Goal: Check status: Check status

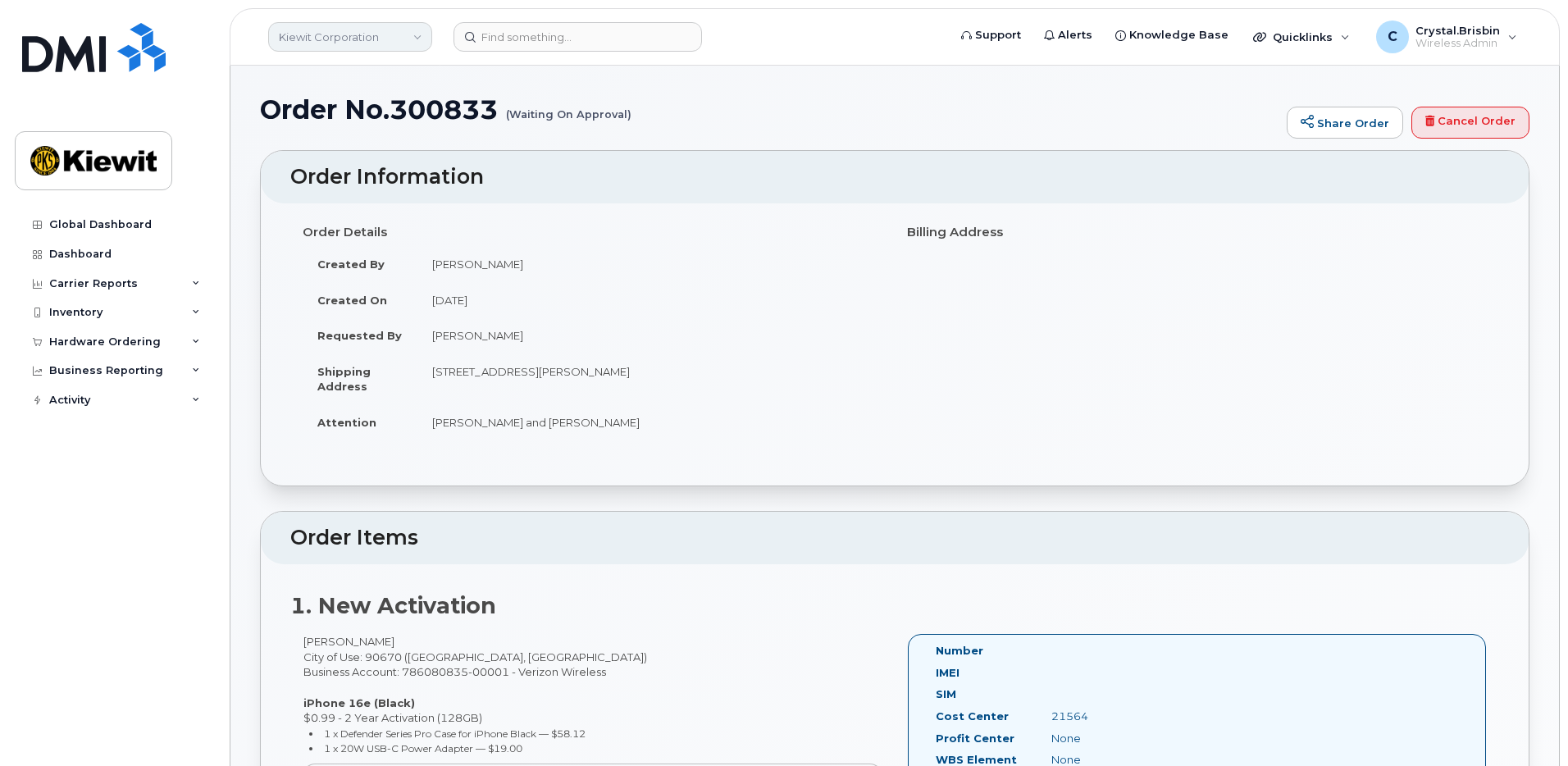
click at [406, 30] on link "Kiewit Corporation" at bounding box center [350, 37] width 164 height 29
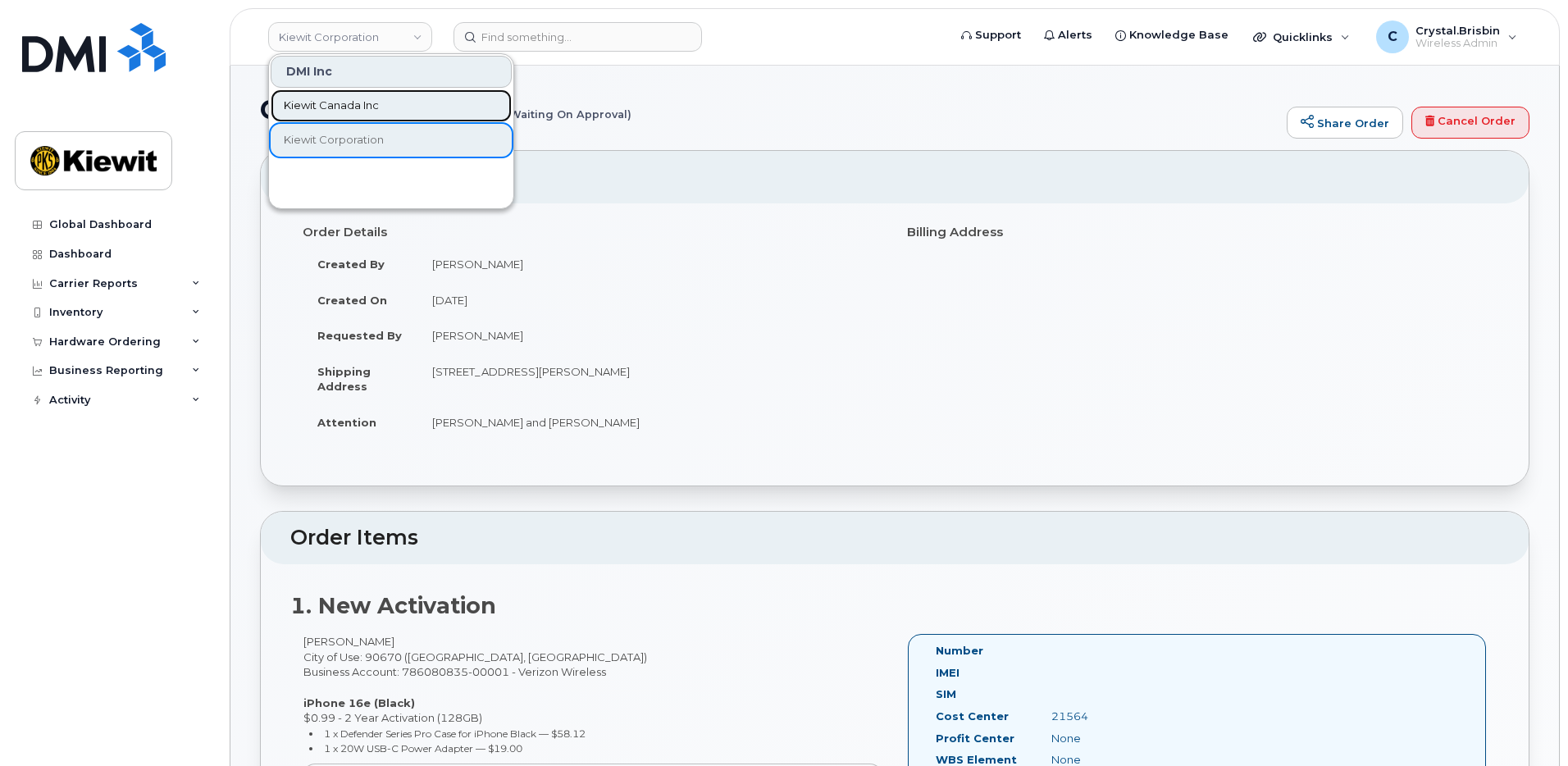
click at [316, 105] on span "Kiewit Canada Inc" at bounding box center [331, 106] width 95 height 17
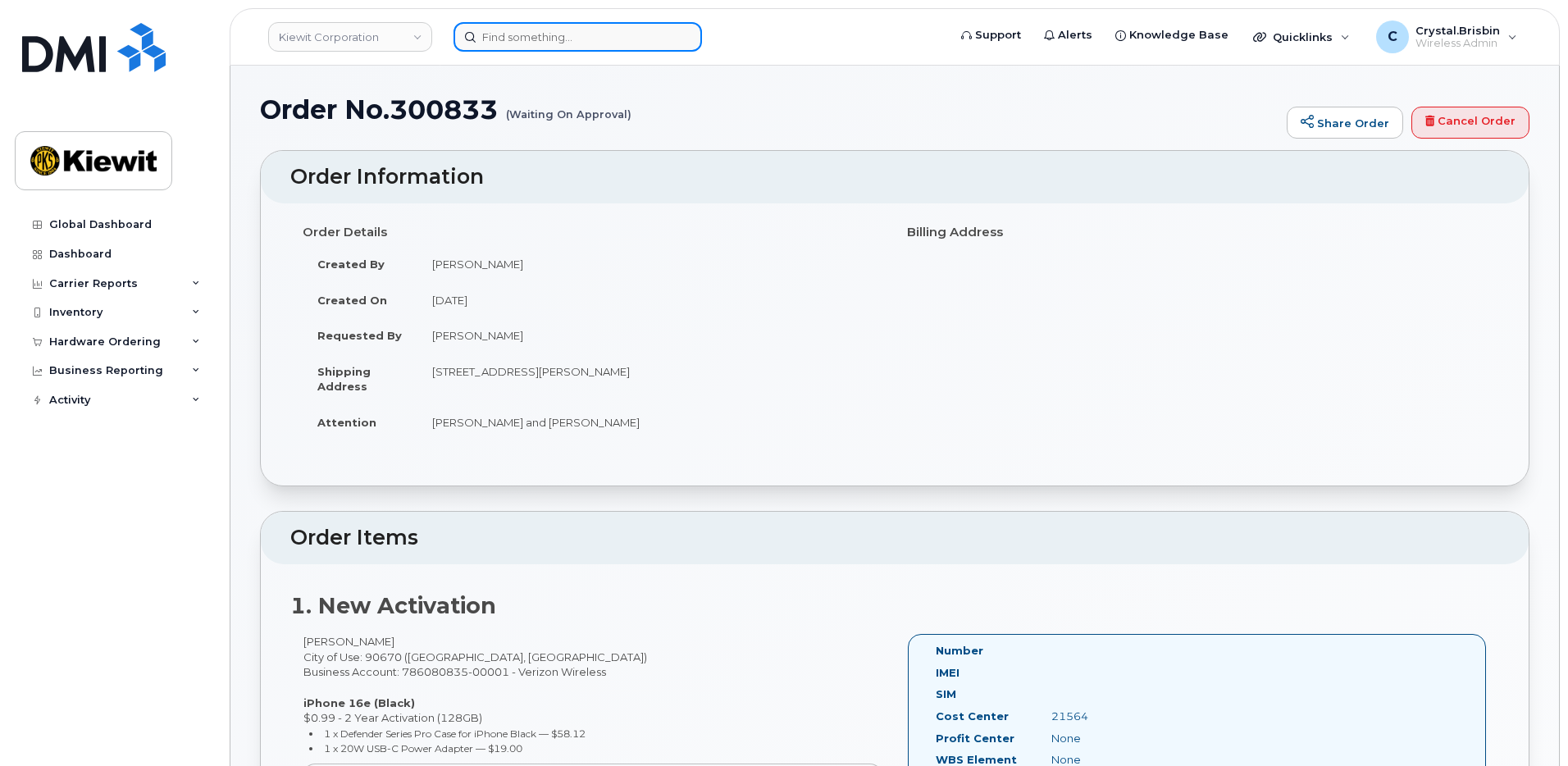
click at [525, 38] on input at bounding box center [578, 37] width 249 height 29
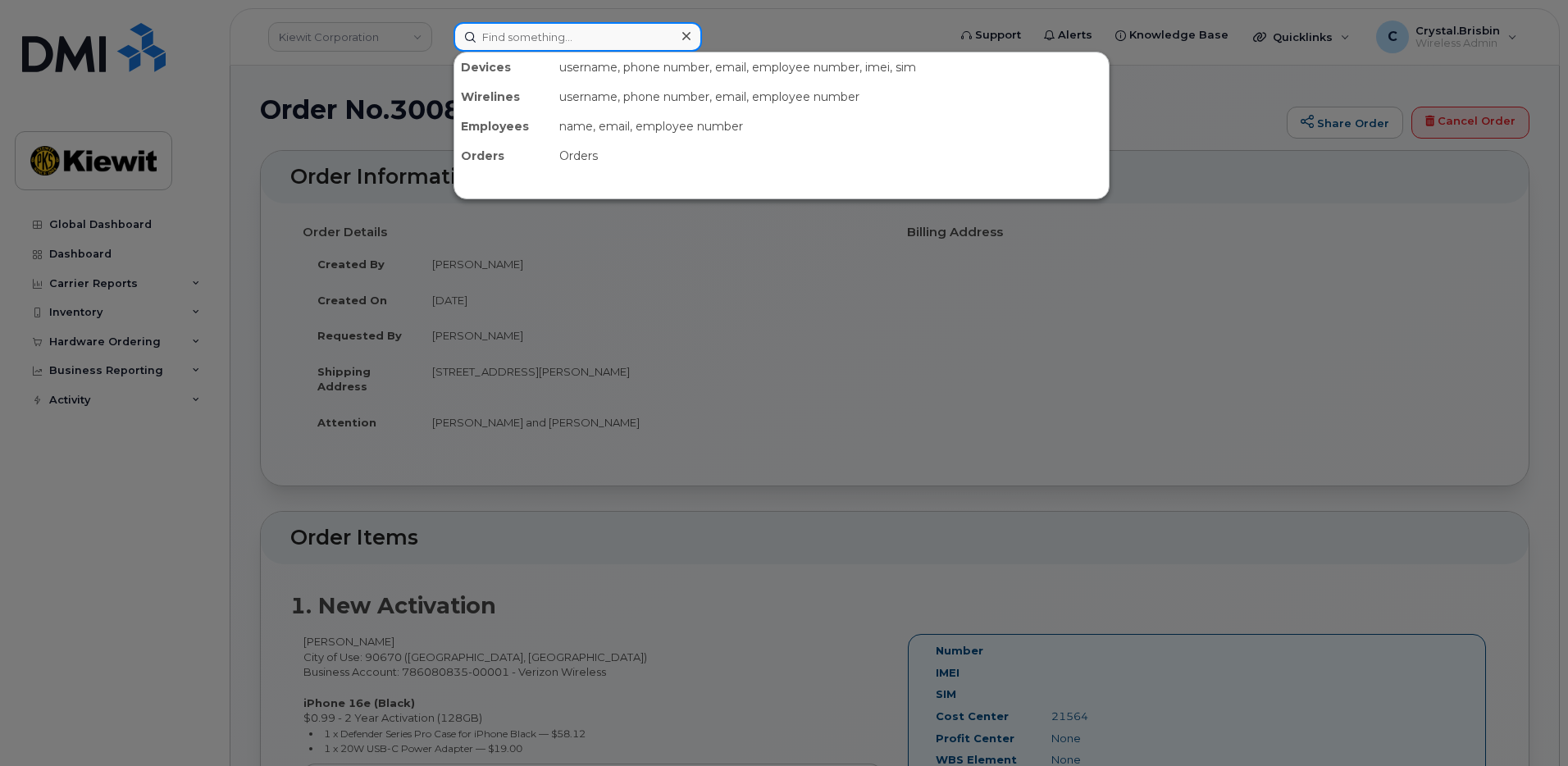
paste input "300302"
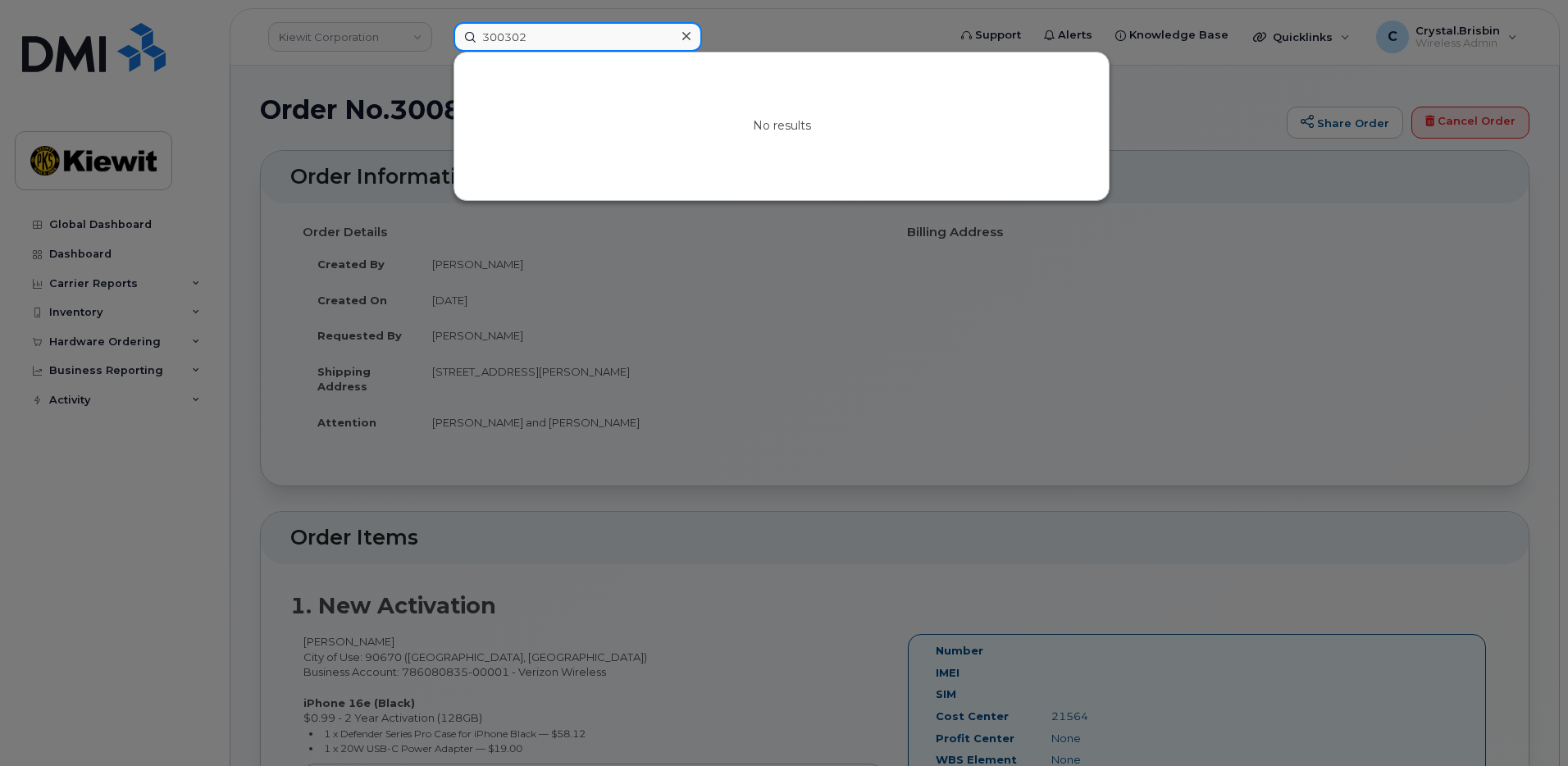
type input "300302"
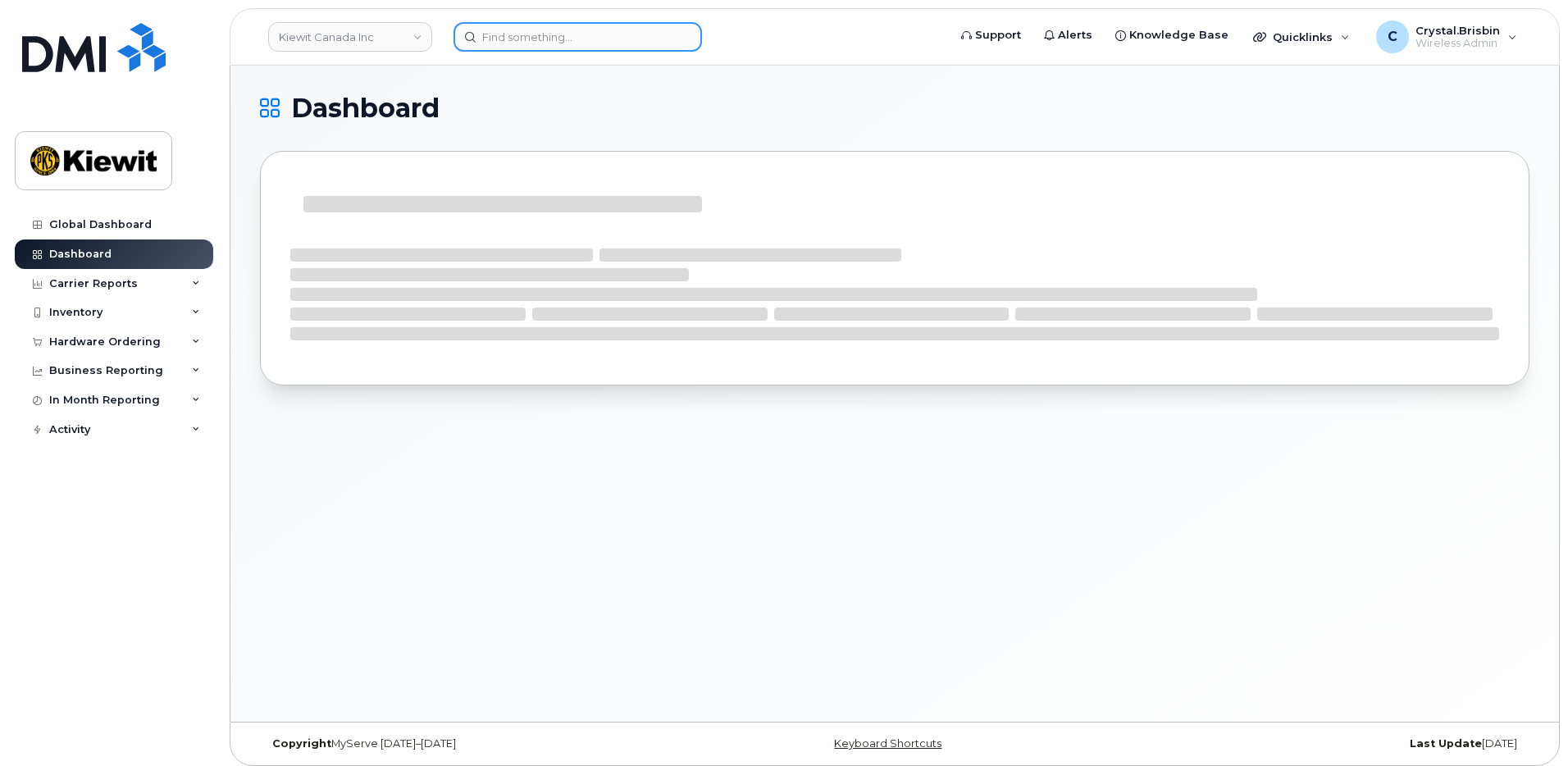
click at [538, 37] on input at bounding box center [578, 37] width 249 height 29
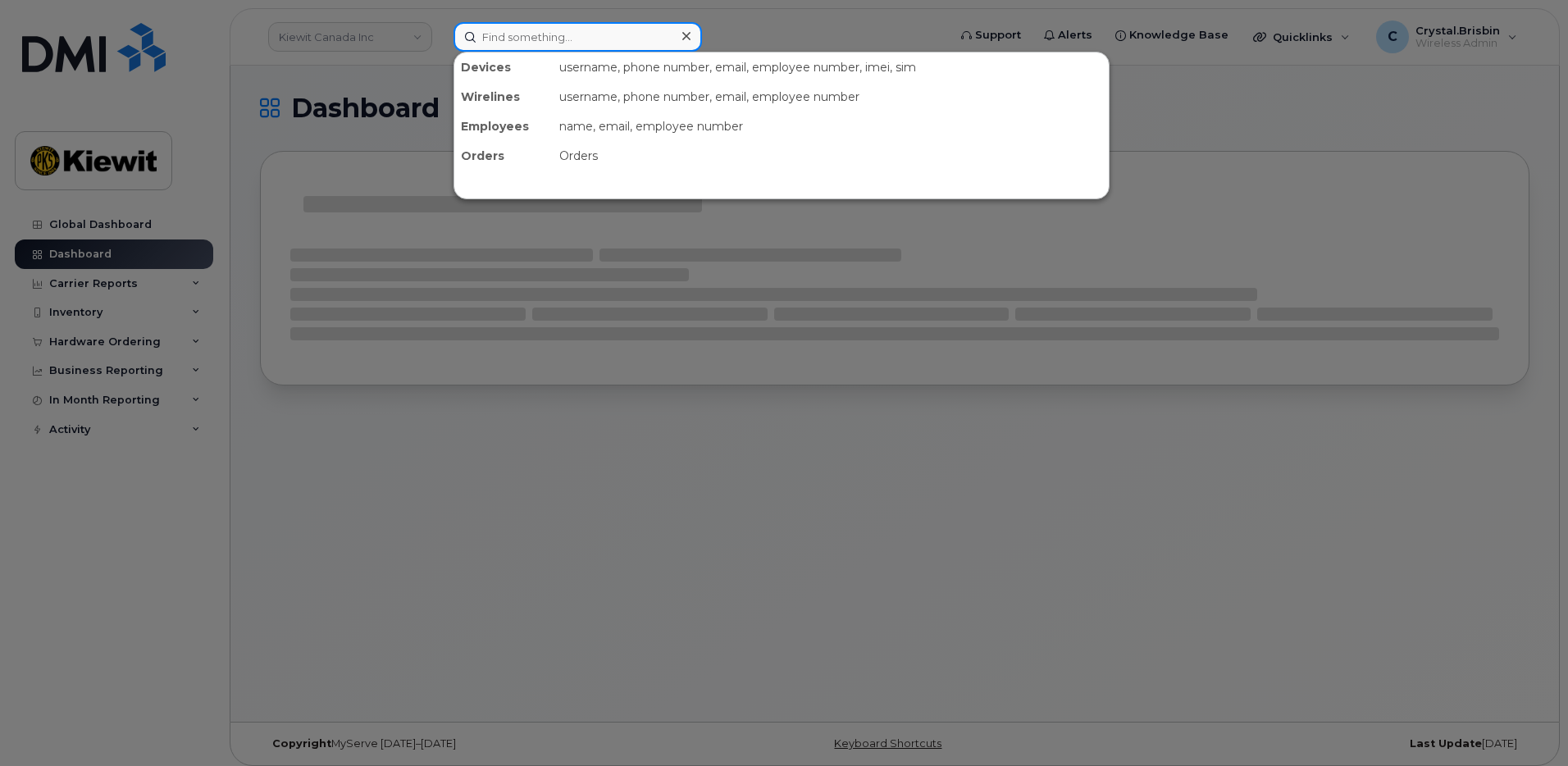
paste input "300302"
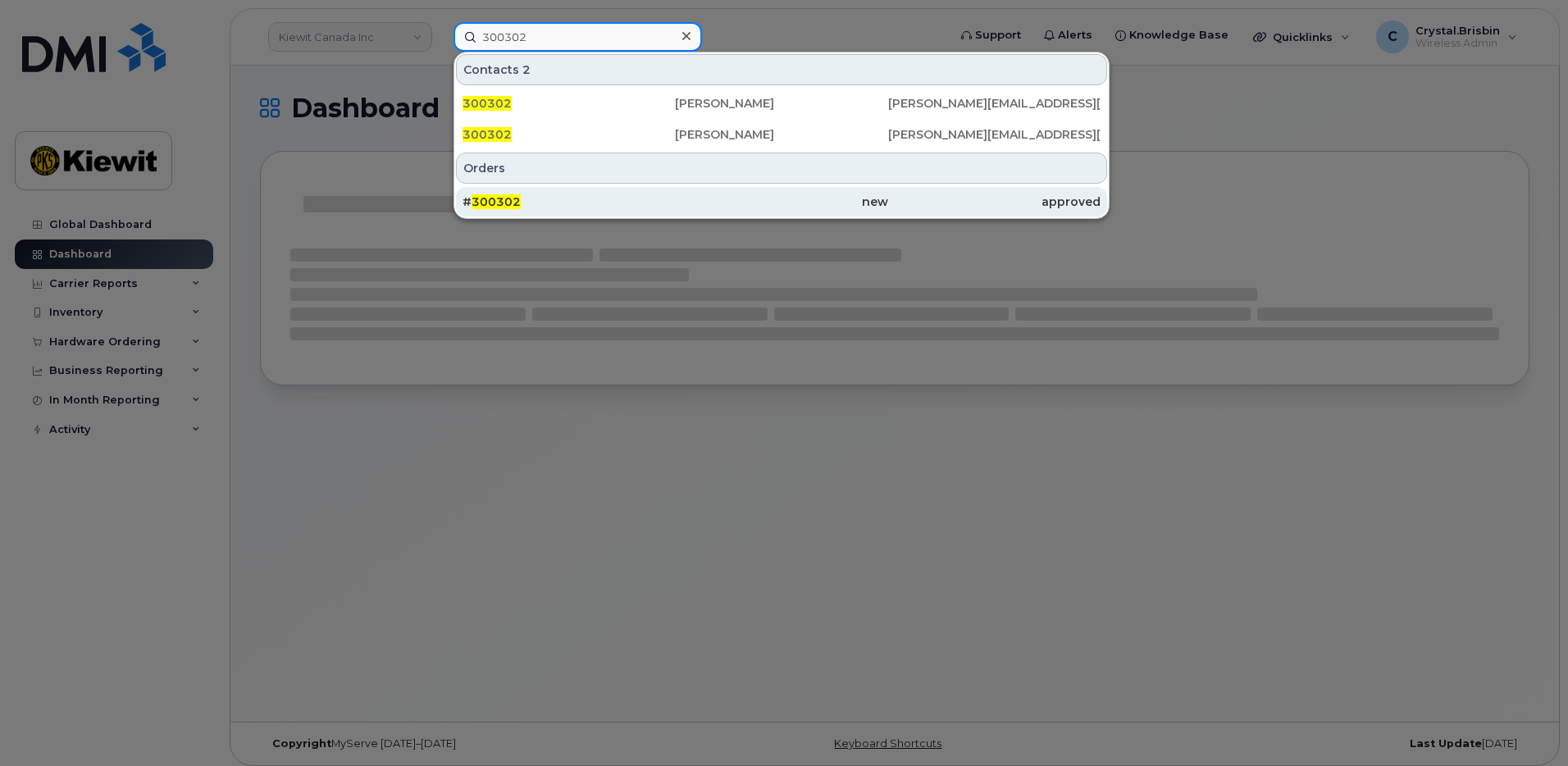
type input "300302"
click at [526, 204] on div "# 300302" at bounding box center [569, 202] width 212 height 17
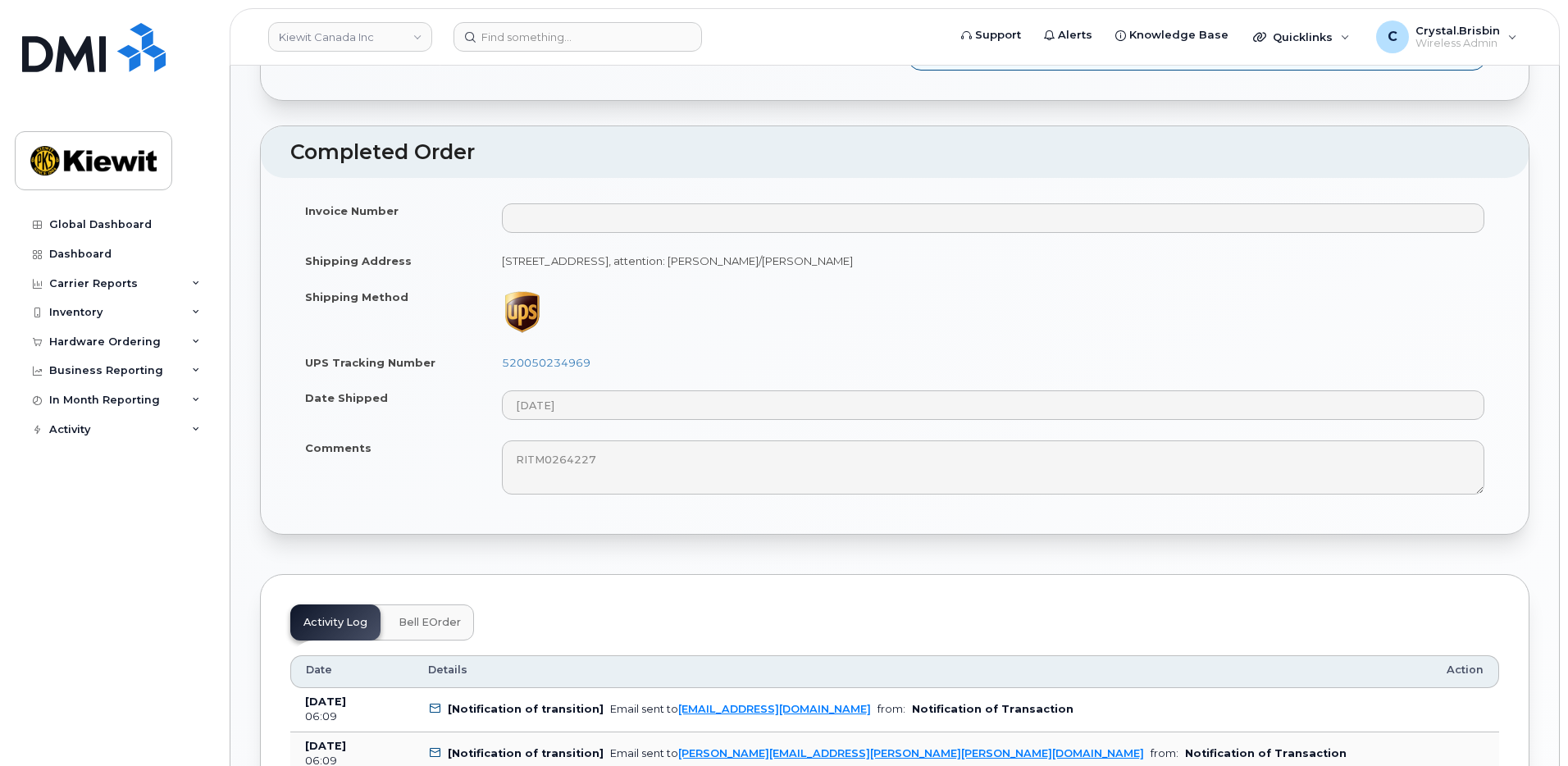
scroll to position [984, 0]
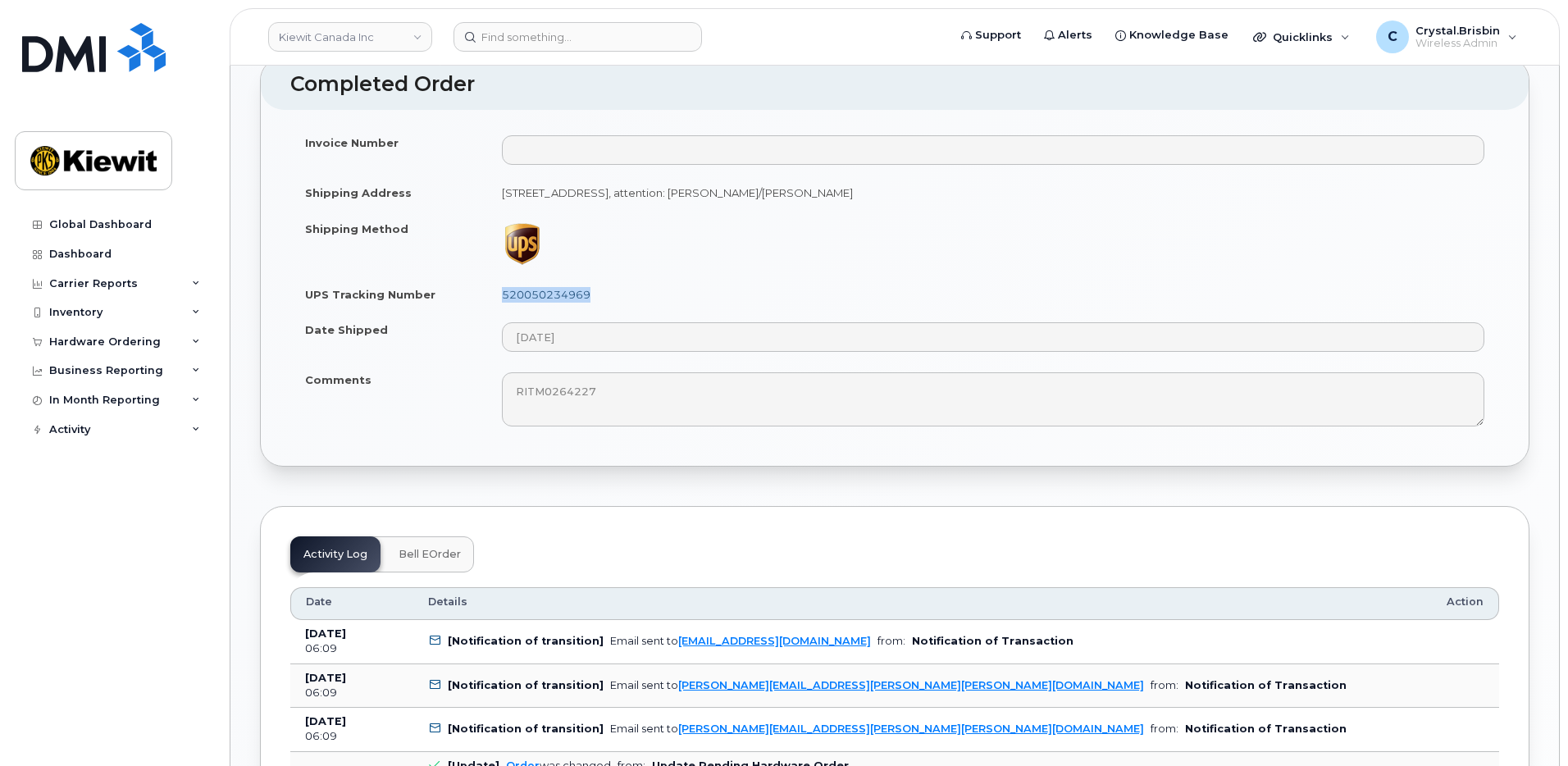
drag, startPoint x: 598, startPoint y: 279, endPoint x: 504, endPoint y: 279, distance: 94.0
click at [504, 279] on td "520050234969" at bounding box center [993, 294] width 1012 height 36
copy link "520050234969"
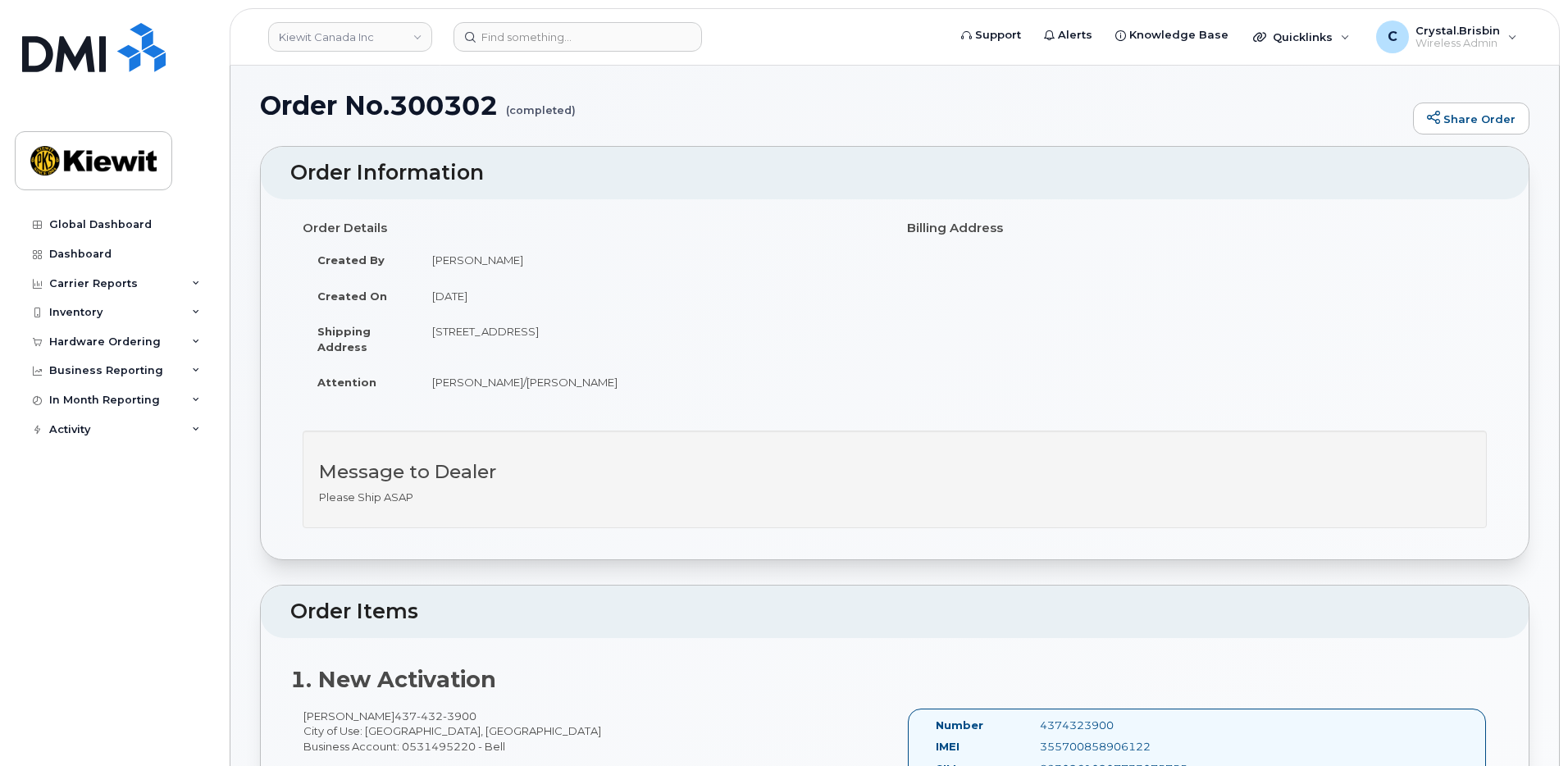
scroll to position [0, 0]
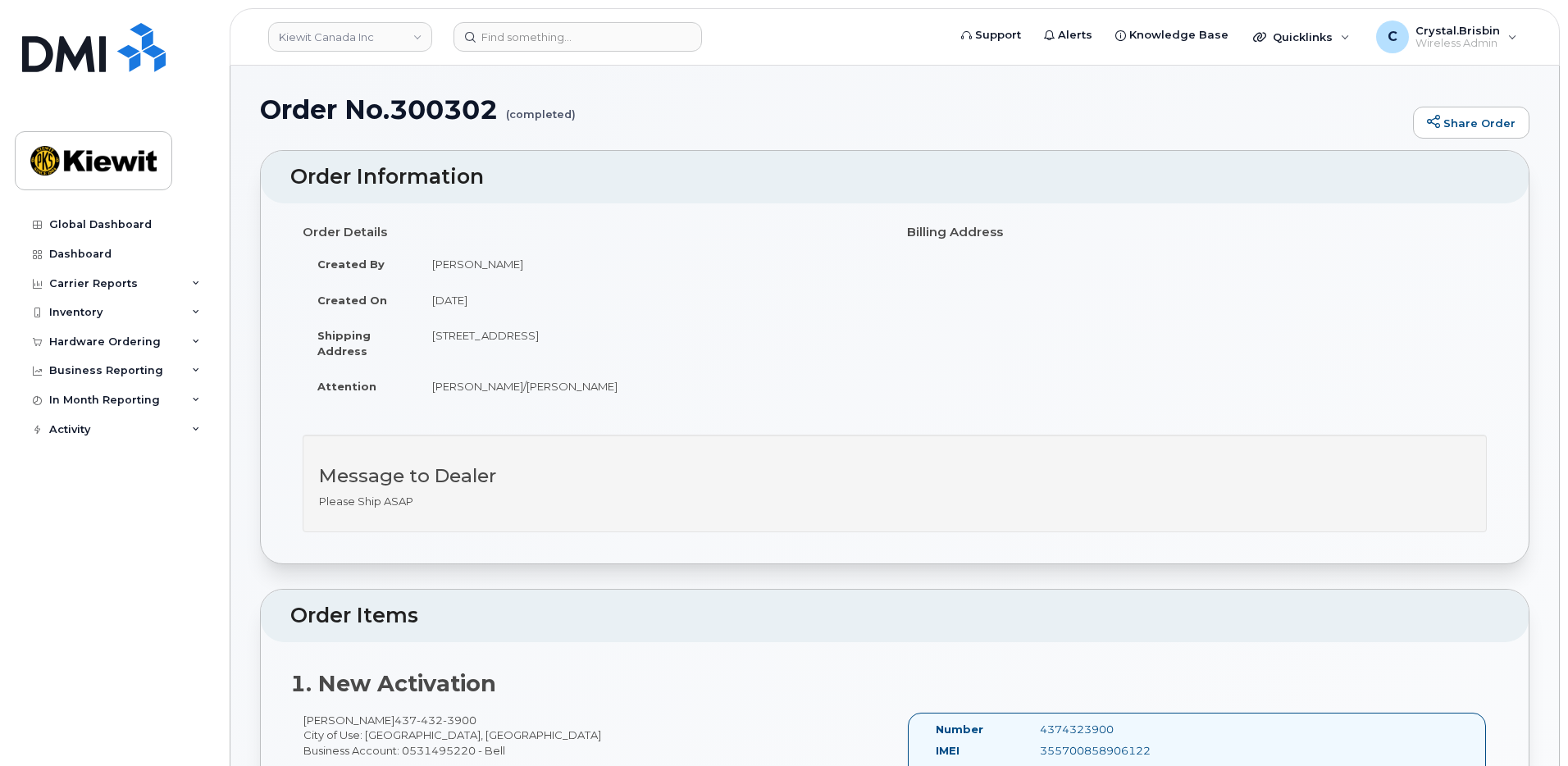
click at [458, 115] on h1 "Order No.300302 (completed)" at bounding box center [832, 109] width 1145 height 29
copy h1 "300302"
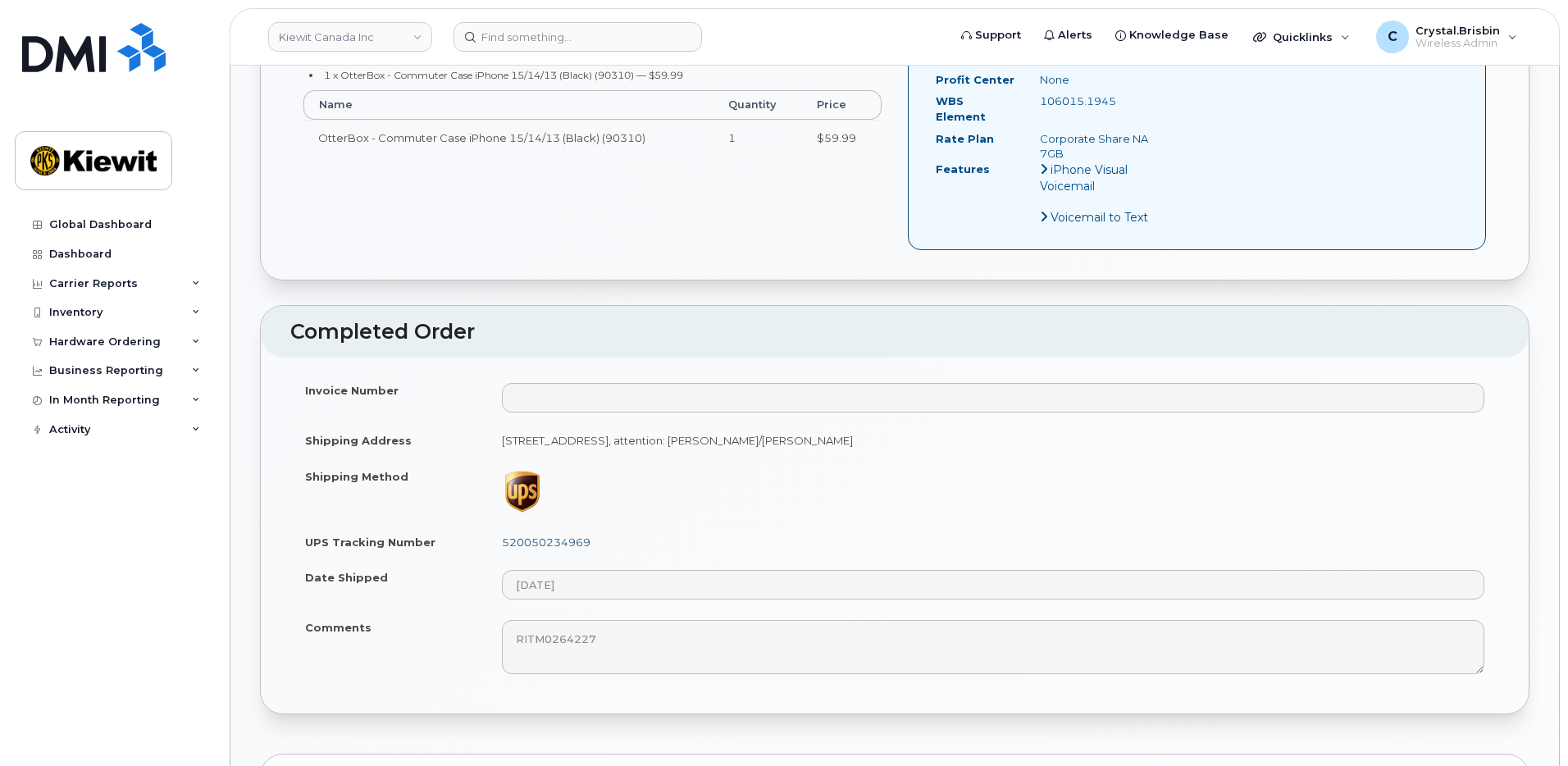
scroll to position [738, 0]
click at [541, 534] on link "520050234969" at bounding box center [546, 540] width 88 height 13
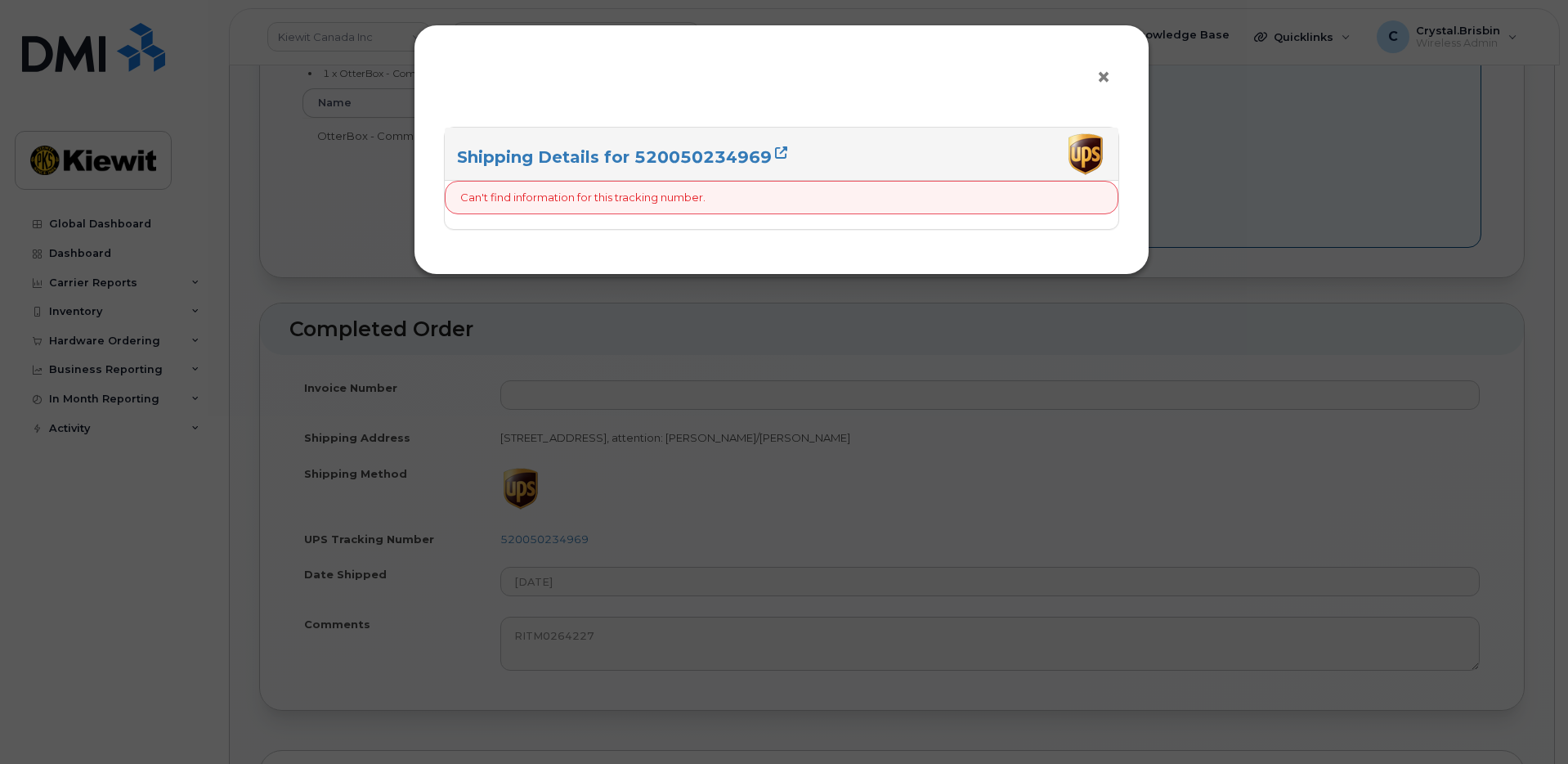
click at [1104, 77] on span "×" at bounding box center [1104, 77] width 15 height 30
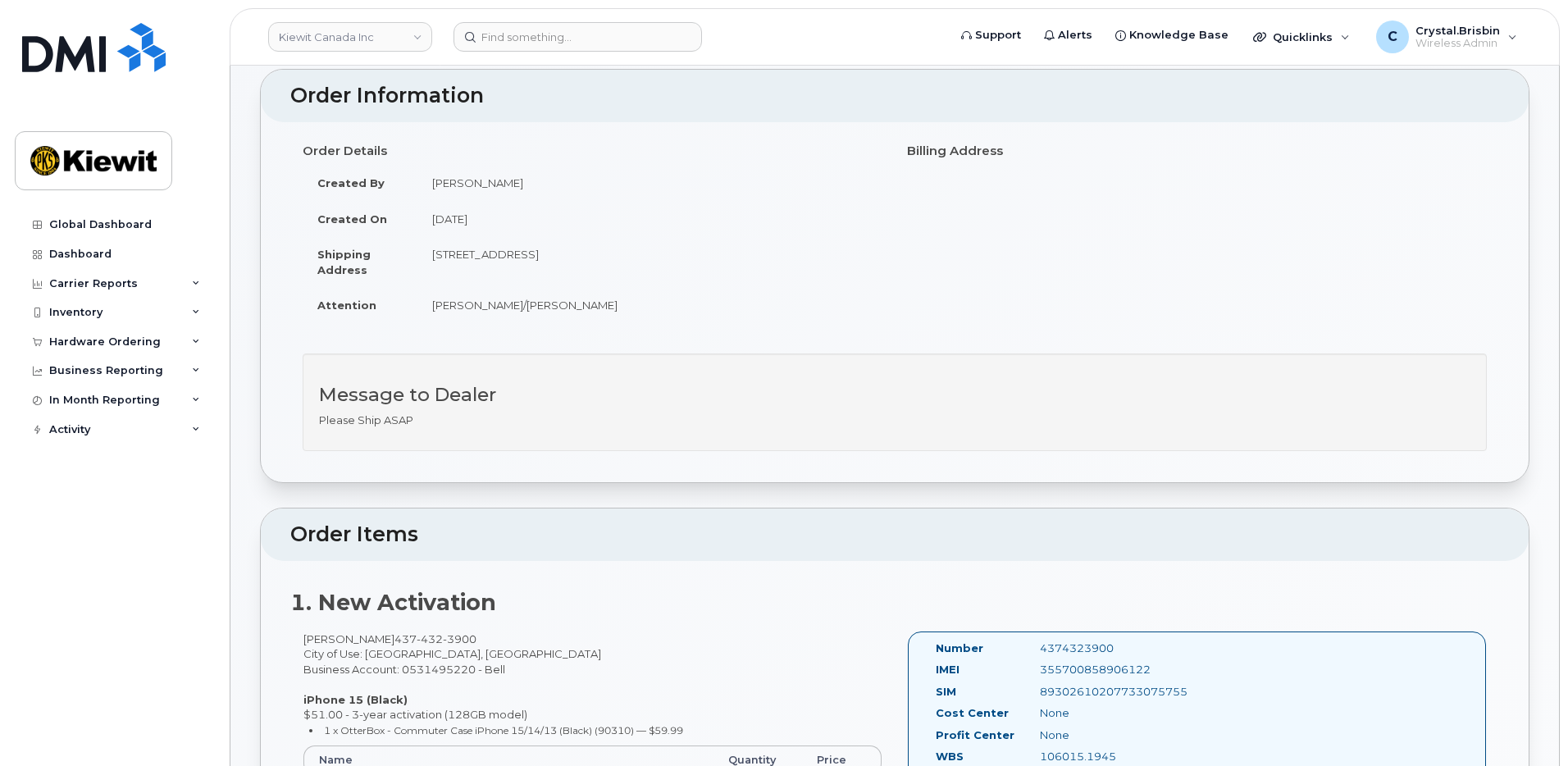
scroll to position [0, 0]
